Goal: Information Seeking & Learning: Learn about a topic

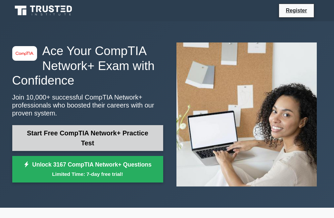
click at [122, 137] on link "Start Free CompTIA Network+ Practice Test" at bounding box center [87, 138] width 151 height 26
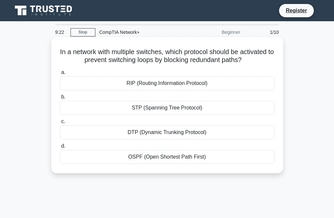
click at [174, 110] on div "STP (Spanning Tree Protocol)" at bounding box center [167, 108] width 215 height 14
click at [60, 99] on input "b. STP (Spanning Tree Protocol)" at bounding box center [60, 97] width 0 height 4
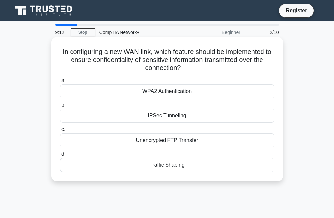
click at [169, 115] on div "IPSec Tunneling" at bounding box center [167, 116] width 215 height 14
click at [60, 107] on input "b. IPSec Tunneling" at bounding box center [60, 105] width 0 height 4
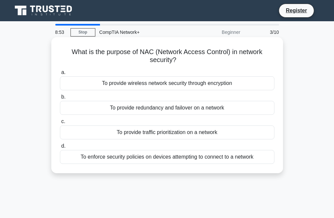
click at [161, 134] on div "To provide traffic prioritization on a network" at bounding box center [167, 132] width 215 height 14
click at [60, 124] on input "c. To provide traffic prioritization on a network" at bounding box center [60, 121] width 0 height 4
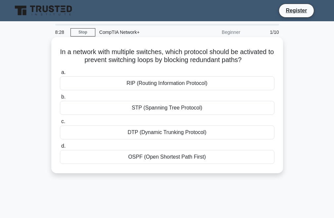
click at [183, 107] on div "STP (Spanning Tree Protocol)" at bounding box center [167, 108] width 215 height 14
click at [60, 99] on input "b. STP (Spanning Tree Protocol)" at bounding box center [60, 97] width 0 height 4
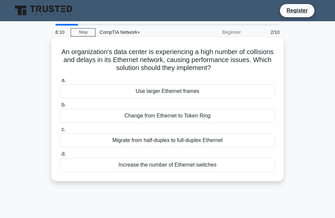
click at [189, 161] on div "Increase the number of Ethernet switches" at bounding box center [167, 165] width 215 height 14
click at [60, 156] on input "d. Increase the number of Ethernet switches" at bounding box center [60, 154] width 0 height 4
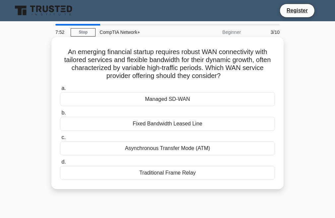
click at [198, 121] on div "Fixed Bandwidth Leased Line" at bounding box center [167, 124] width 215 height 14
click at [60, 115] on input "b. Fixed Bandwidth Leased Line" at bounding box center [60, 113] width 0 height 4
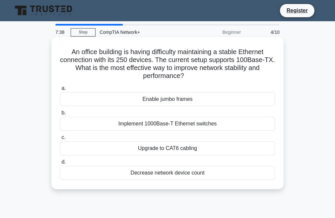
click at [194, 122] on div "Implement 1000Base-T Ethernet switches" at bounding box center [167, 124] width 215 height 14
click at [60, 115] on input "b. Implement 1000Base-T Ethernet switches" at bounding box center [60, 113] width 0 height 4
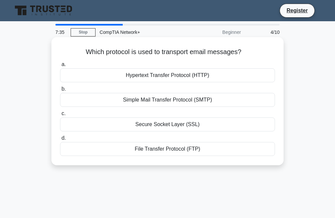
click at [203, 99] on div "Simple Mail Transfer Protocol (SMTP)" at bounding box center [167, 100] width 215 height 14
click at [60, 91] on input "b. Simple Mail Transfer Protocol (SMTP)" at bounding box center [60, 89] width 0 height 4
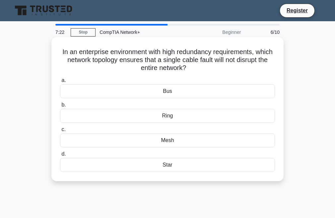
click at [183, 160] on div "Star" at bounding box center [167, 165] width 215 height 14
click at [60, 156] on input "d. Star" at bounding box center [60, 154] width 0 height 4
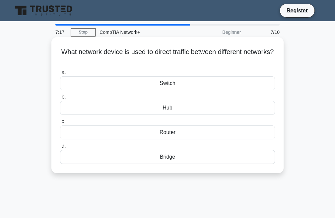
click at [177, 130] on div "Router" at bounding box center [167, 132] width 215 height 14
click at [60, 124] on input "c. Router" at bounding box center [60, 121] width 0 height 4
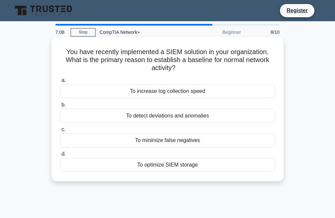
click at [197, 113] on div "To detect deviations and anomalies" at bounding box center [167, 116] width 215 height 14
click at [60, 107] on input "b. To detect deviations and anomalies" at bounding box center [60, 105] width 0 height 4
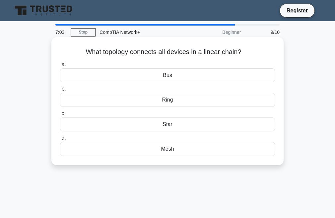
click at [163, 79] on div "Bus" at bounding box center [167, 75] width 215 height 14
click at [60, 67] on input "a. Bus" at bounding box center [60, 64] width 0 height 4
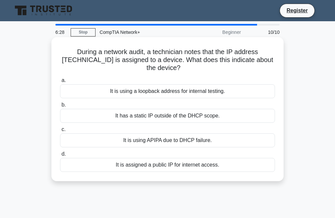
click at [143, 116] on div "It has a static IP outside of the DHCP scope." at bounding box center [167, 116] width 215 height 14
click at [60, 107] on input "b. It has a static IP outside of the DHCP scope." at bounding box center [60, 105] width 0 height 4
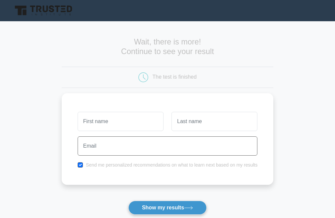
scroll to position [40, 0]
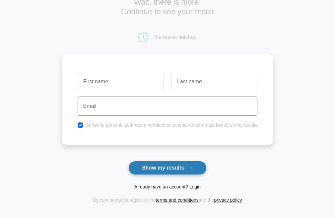
click at [178, 165] on button "Show my results" at bounding box center [167, 168] width 78 height 14
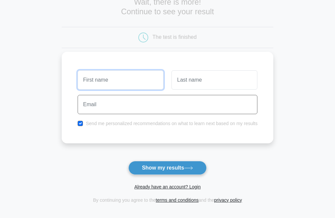
click at [134, 78] on input "text" at bounding box center [121, 79] width 86 height 19
click at [81, 122] on input "checkbox" at bounding box center [80, 123] width 5 height 5
checkbox input "false"
click at [122, 74] on input "text" at bounding box center [121, 79] width 86 height 19
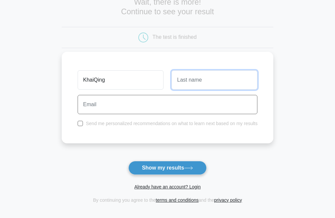
click at [204, 77] on input "text" at bounding box center [214, 79] width 86 height 19
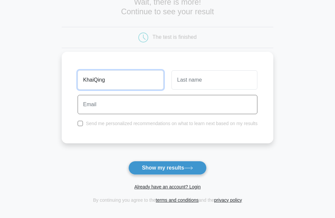
click at [143, 85] on input "KhaiQing" at bounding box center [121, 79] width 86 height 19
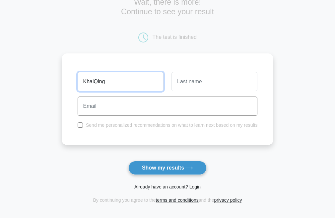
drag, startPoint x: 119, startPoint y: 76, endPoint x: 53, endPoint y: 89, distance: 67.3
click at [53, 89] on main "Wait, there is more! Continue to see your result The test is finished KhaiQing" at bounding box center [167, 100] width 335 height 238
type input "K"
type input ":"
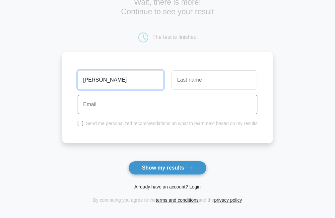
type input "Lucian"
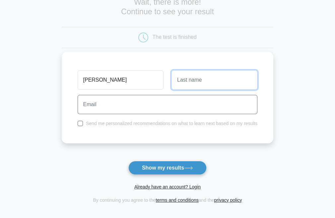
click at [199, 77] on input "text" at bounding box center [214, 79] width 86 height 19
type input "Heng"
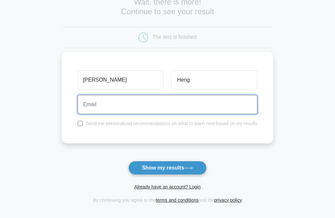
click at [185, 103] on input "email" at bounding box center [168, 104] width 180 height 19
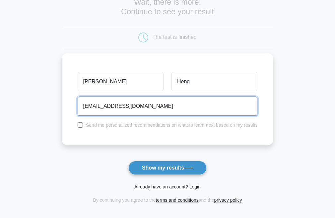
type input "qwertyhkq123@gmail.com"
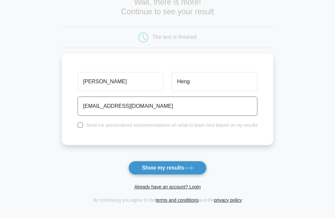
click at [170, 163] on button "Show my results" at bounding box center [167, 168] width 78 height 14
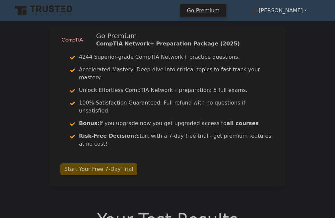
click at [300, 10] on link "[PERSON_NAME]" at bounding box center [279, 10] width 86 height 13
click at [274, 39] on link "Settings" at bounding box center [262, 36] width 53 height 11
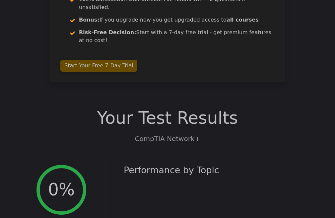
scroll to position [119, 0]
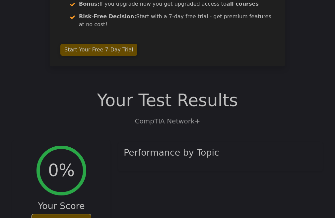
click at [68, 160] on h2 "0%" at bounding box center [61, 170] width 27 height 20
